Goal: Find specific page/section: Find specific page/section

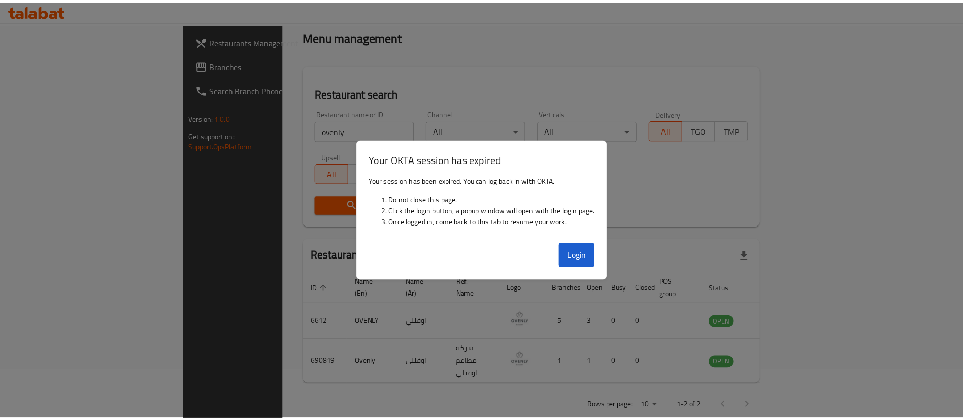
scroll to position [49, 0]
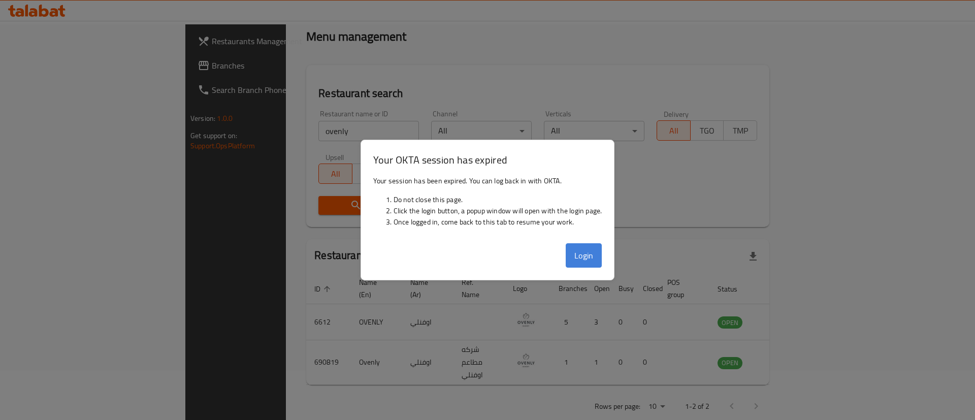
click at [569, 251] on button "Login" at bounding box center [584, 255] width 37 height 24
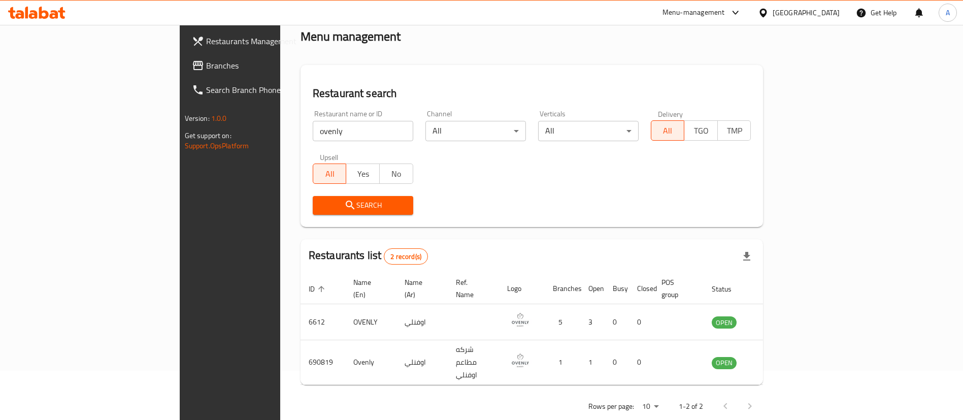
drag, startPoint x: 314, startPoint y: 136, endPoint x: 18, endPoint y: 137, distance: 296.0
click at [180, 136] on div "Restaurants Management Branches Search Branch Phone Version: 1.0.0 Get support …" at bounding box center [482, 208] width 604 height 464
click button "Search" at bounding box center [363, 205] width 101 height 19
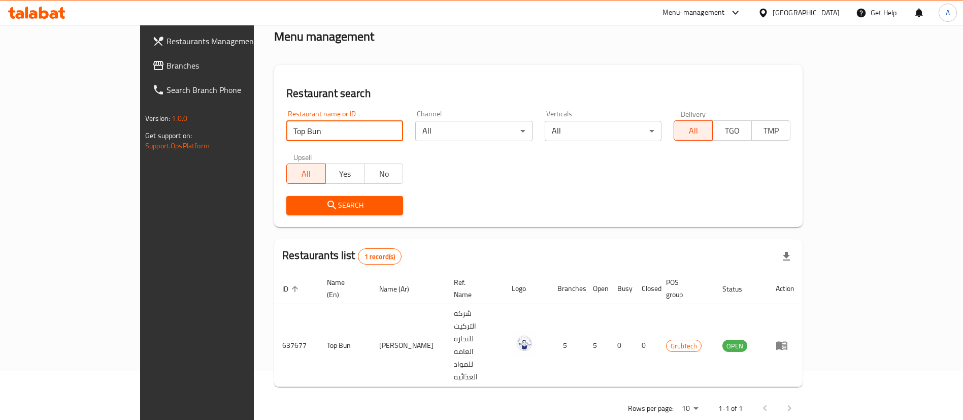
scroll to position [0, 0]
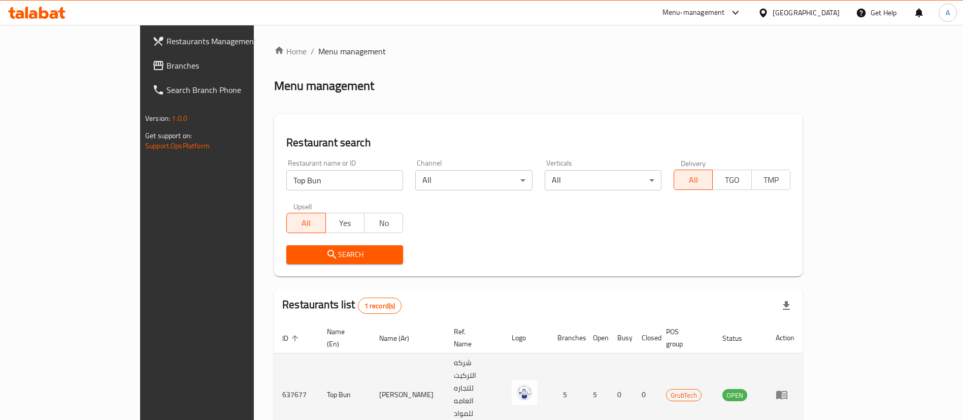
click at [274, 366] on td "637677" at bounding box center [296, 394] width 45 height 83
copy td "637677"
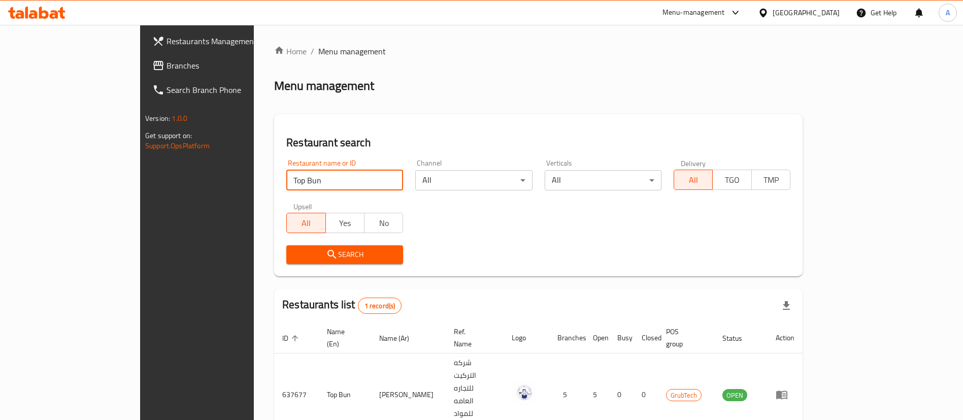
drag, startPoint x: 261, startPoint y: 180, endPoint x: 127, endPoint y: 164, distance: 135.0
click at [140, 164] on div "Restaurants Management Branches Search Branch Phone Version: 1.0.0 Get support …" at bounding box center [481, 258] width 683 height 466
type input "[PERSON_NAME]"
click button "Search" at bounding box center [344, 254] width 117 height 19
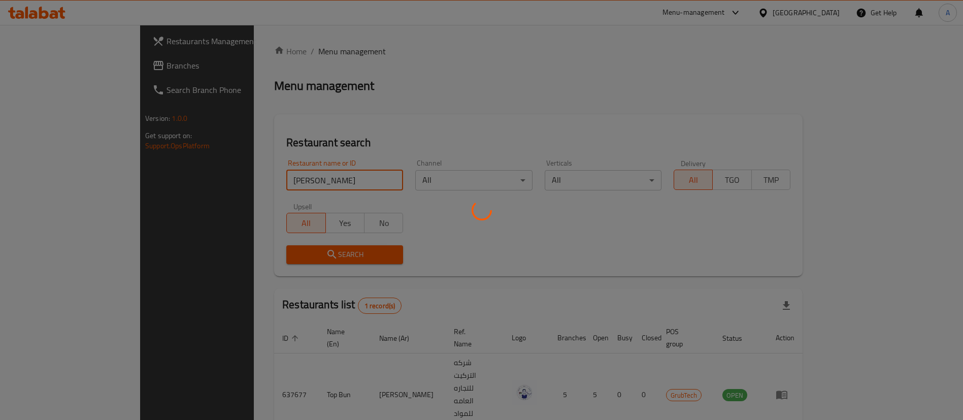
scroll to position [5, 0]
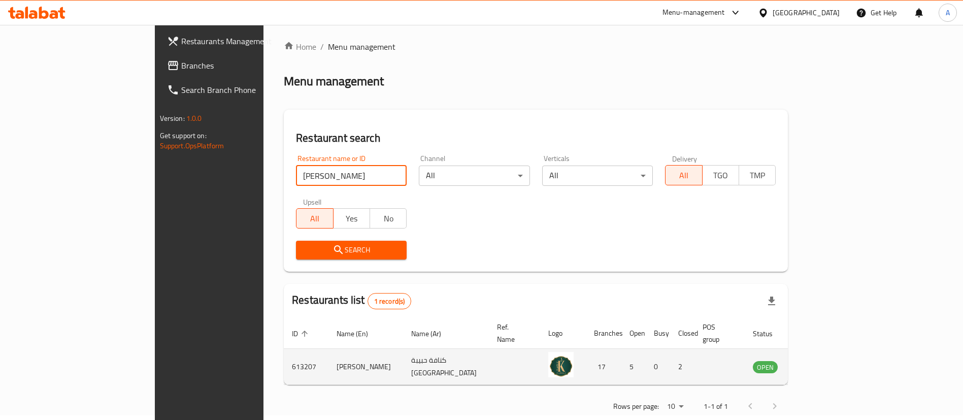
click at [819, 361] on icon "enhanced table" at bounding box center [812, 367] width 12 height 12
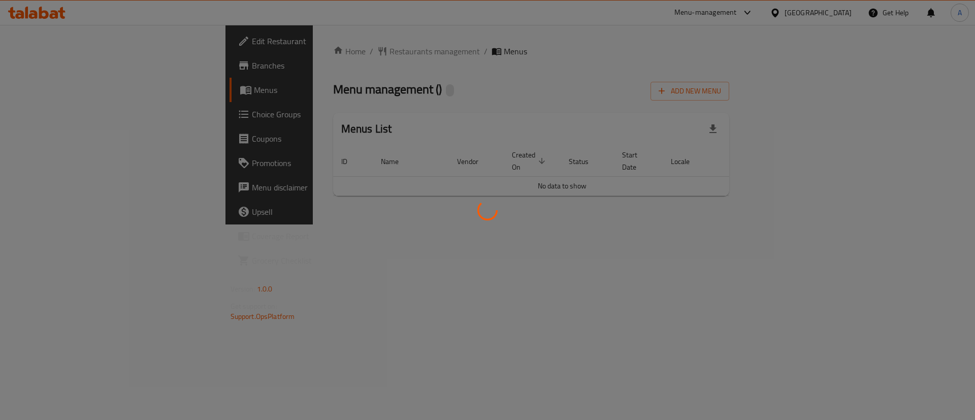
click at [910, 352] on div at bounding box center [487, 210] width 975 height 420
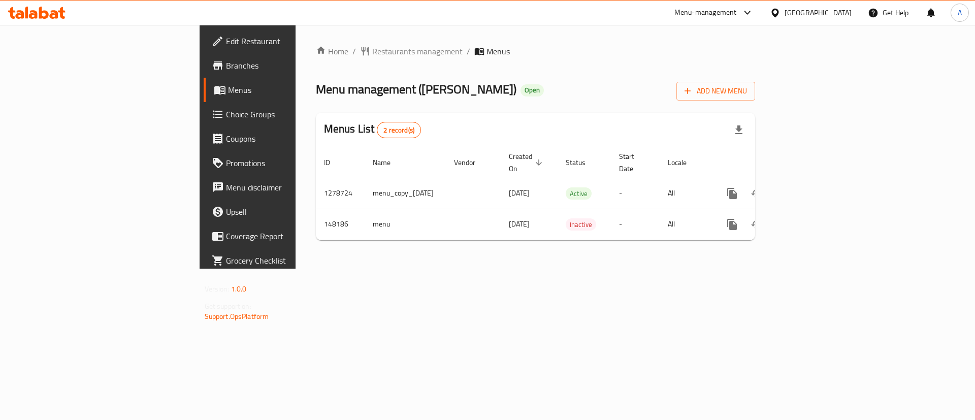
click at [204, 56] on link "Branches" at bounding box center [283, 65] width 159 height 24
